Goal: Transaction & Acquisition: Purchase product/service

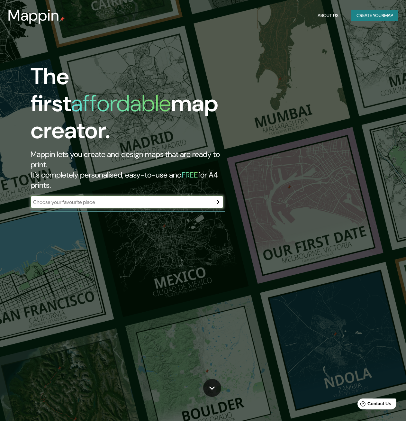
click at [161, 198] on input "text" at bounding box center [121, 201] width 180 height 7
click at [85, 198] on input "text" at bounding box center [121, 201] width 180 height 7
type input "san [PERSON_NAME] potosi, slp"
click at [216, 198] on icon "button" at bounding box center [217, 202] width 8 height 8
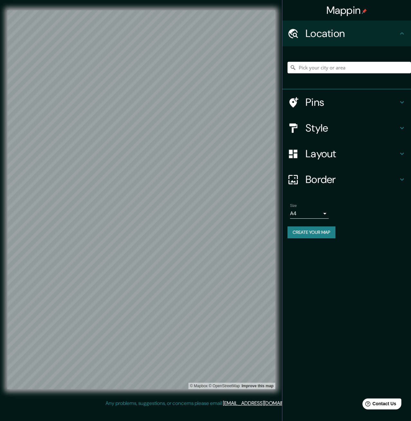
click at [323, 32] on h4 "Location" at bounding box center [352, 33] width 93 height 13
click at [308, 104] on h4 "Pins" at bounding box center [352, 102] width 93 height 13
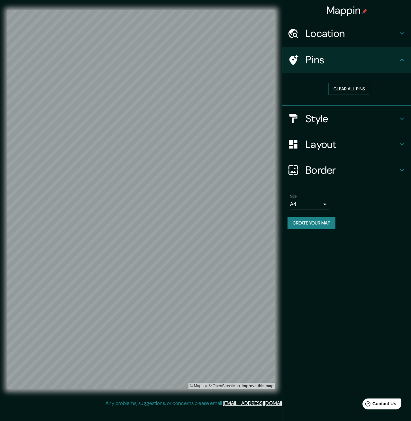
click at [330, 117] on h4 "Style" at bounding box center [352, 118] width 93 height 13
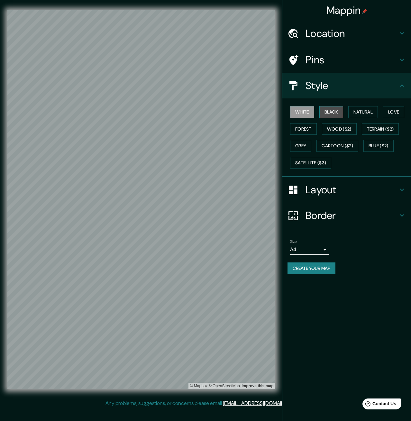
click at [332, 114] on button "Black" at bounding box center [331, 112] width 24 height 12
click at [309, 116] on button "White" at bounding box center [302, 112] width 24 height 12
click at [308, 126] on button "Forest" at bounding box center [303, 129] width 27 height 12
click at [306, 143] on button "Grey" at bounding box center [300, 146] width 21 height 12
click at [338, 147] on button "Cartoon ($2)" at bounding box center [338, 146] width 42 height 12
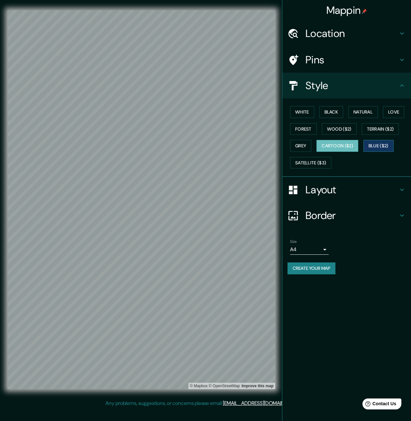
click at [380, 147] on button "Blue ($2)" at bounding box center [379, 146] width 30 height 12
click at [354, 148] on button "Cartoon ($2)" at bounding box center [338, 146] width 42 height 12
click at [378, 137] on div "White Black Natural Love Forest Wood ($2) Terrain ($2) Grey Cartoon ($2) Blue (…" at bounding box center [350, 138] width 124 height 68
click at [382, 135] on div "White Black Natural Love Forest Wood ($2) Terrain ($2) Grey Cartoon ($2) Blue (…" at bounding box center [350, 138] width 124 height 68
click at [391, 120] on div "White Black Natural Love Forest Wood ($2) Terrain ($2) Grey Cartoon ($2) Blue (…" at bounding box center [350, 138] width 124 height 68
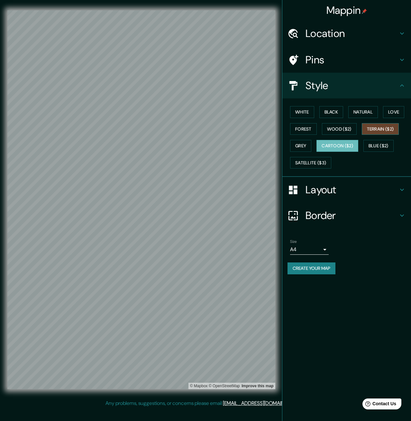
click at [391, 124] on button "Terrain ($2)" at bounding box center [380, 129] width 37 height 12
click at [307, 169] on div "White Black Natural Love Forest Wood ($2) Terrain ($2) Grey Cartoon ($2) Blue (…" at bounding box center [350, 138] width 124 height 68
click at [311, 165] on button "Satellite ($3)" at bounding box center [310, 163] width 41 height 12
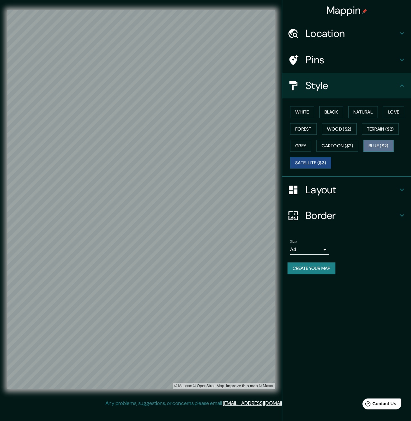
click at [379, 148] on button "Blue ($2)" at bounding box center [379, 146] width 30 height 12
click at [305, 146] on button "Grey" at bounding box center [300, 146] width 21 height 12
click at [310, 131] on button "Forest" at bounding box center [303, 129] width 27 height 12
click at [308, 110] on button "White" at bounding box center [302, 112] width 24 height 12
click at [133, 241] on div at bounding box center [132, 239] width 5 height 5
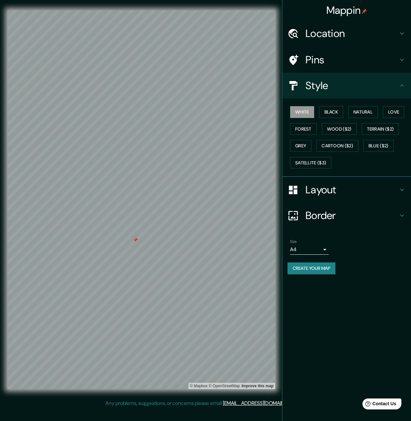
click at [133, 241] on div at bounding box center [135, 239] width 5 height 5
click at [149, 213] on div at bounding box center [149, 211] width 5 height 5
click at [323, 210] on h4 "Border" at bounding box center [352, 215] width 93 height 13
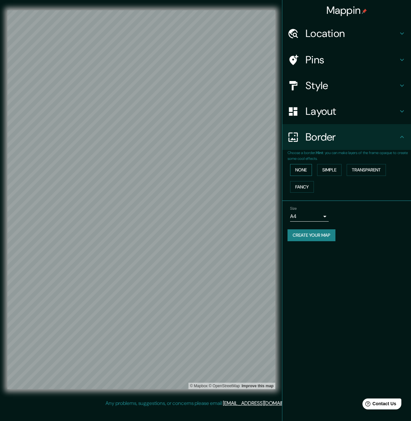
click at [311, 171] on button "None" at bounding box center [301, 170] width 22 height 12
click at [324, 172] on button "Simple" at bounding box center [329, 170] width 24 height 12
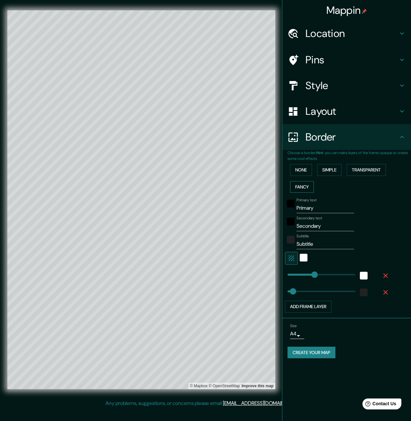
click at [305, 184] on button "Fancy" at bounding box center [302, 187] width 24 height 12
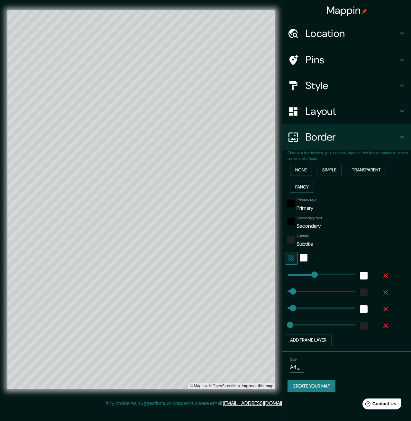
click at [300, 171] on button "None" at bounding box center [301, 170] width 22 height 12
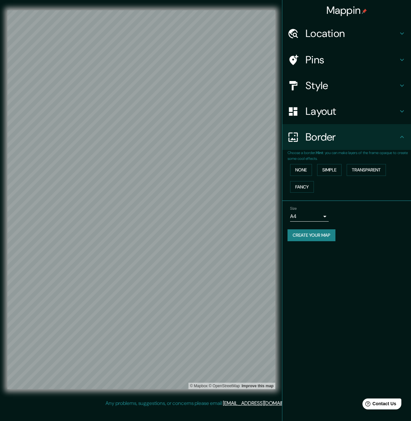
click at [305, 179] on div "None Simple Transparent Fancy" at bounding box center [350, 178] width 124 height 34
click at [306, 184] on button "Fancy" at bounding box center [302, 187] width 24 height 12
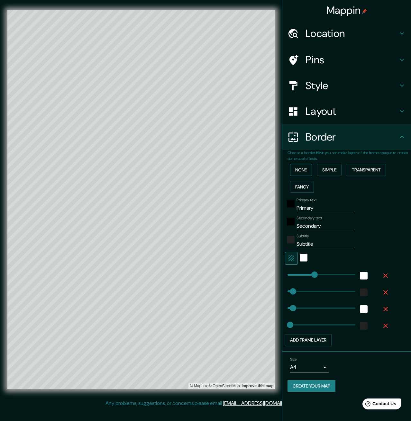
click at [305, 167] on button "None" at bounding box center [301, 170] width 22 height 12
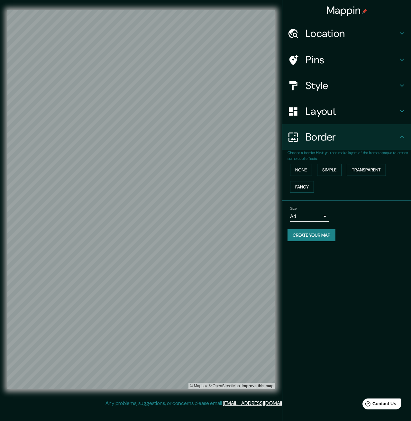
click at [361, 171] on button "Transparent" at bounding box center [366, 170] width 39 height 12
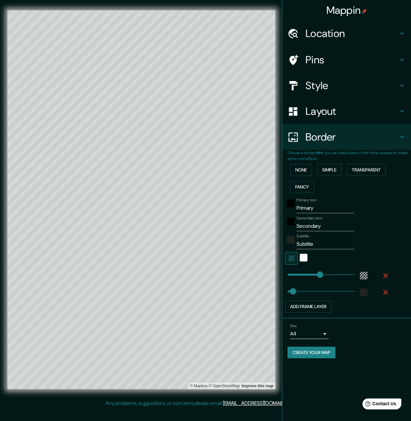
click at [346, 171] on div "None Simple Transparent Fancy" at bounding box center [350, 178] width 124 height 34
click at [306, 184] on button "Fancy" at bounding box center [302, 187] width 24 height 12
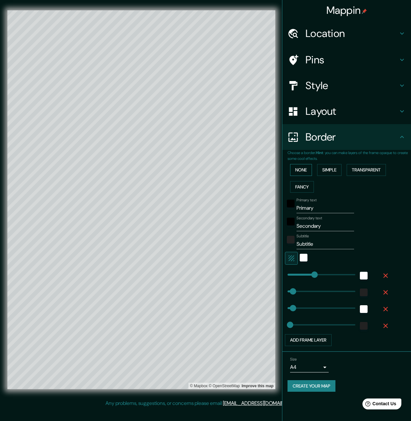
click at [306, 170] on button "None" at bounding box center [301, 170] width 22 height 12
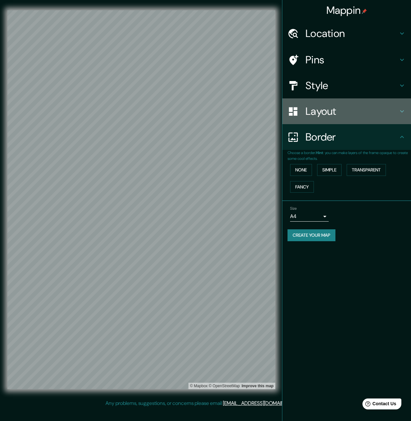
click at [316, 120] on div "Layout" at bounding box center [346, 111] width 129 height 26
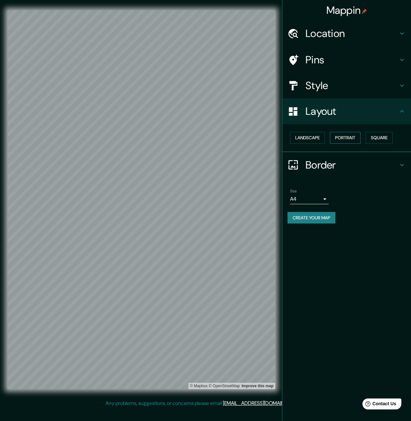
click at [339, 135] on button "Portrait" at bounding box center [345, 138] width 31 height 12
click at [377, 137] on button "Square" at bounding box center [379, 138] width 27 height 12
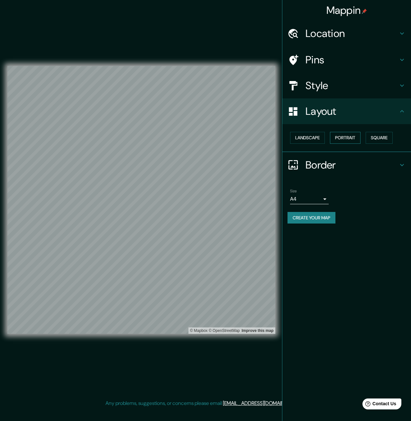
click at [355, 138] on button "Portrait" at bounding box center [345, 138] width 31 height 12
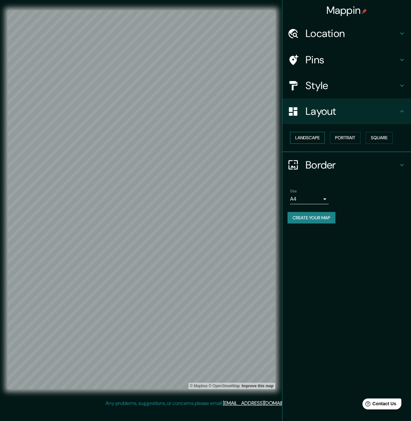
click at [320, 137] on button "Landscape" at bounding box center [307, 138] width 35 height 12
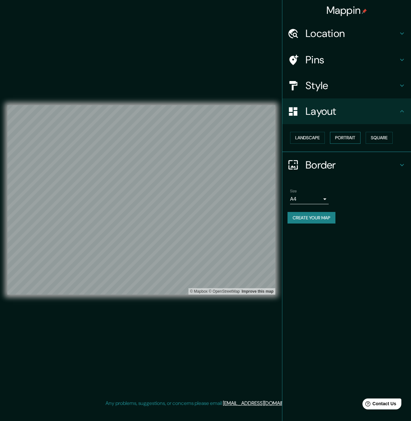
click at [348, 137] on button "Portrait" at bounding box center [345, 138] width 31 height 12
